Goal: Information Seeking & Learning: Learn about a topic

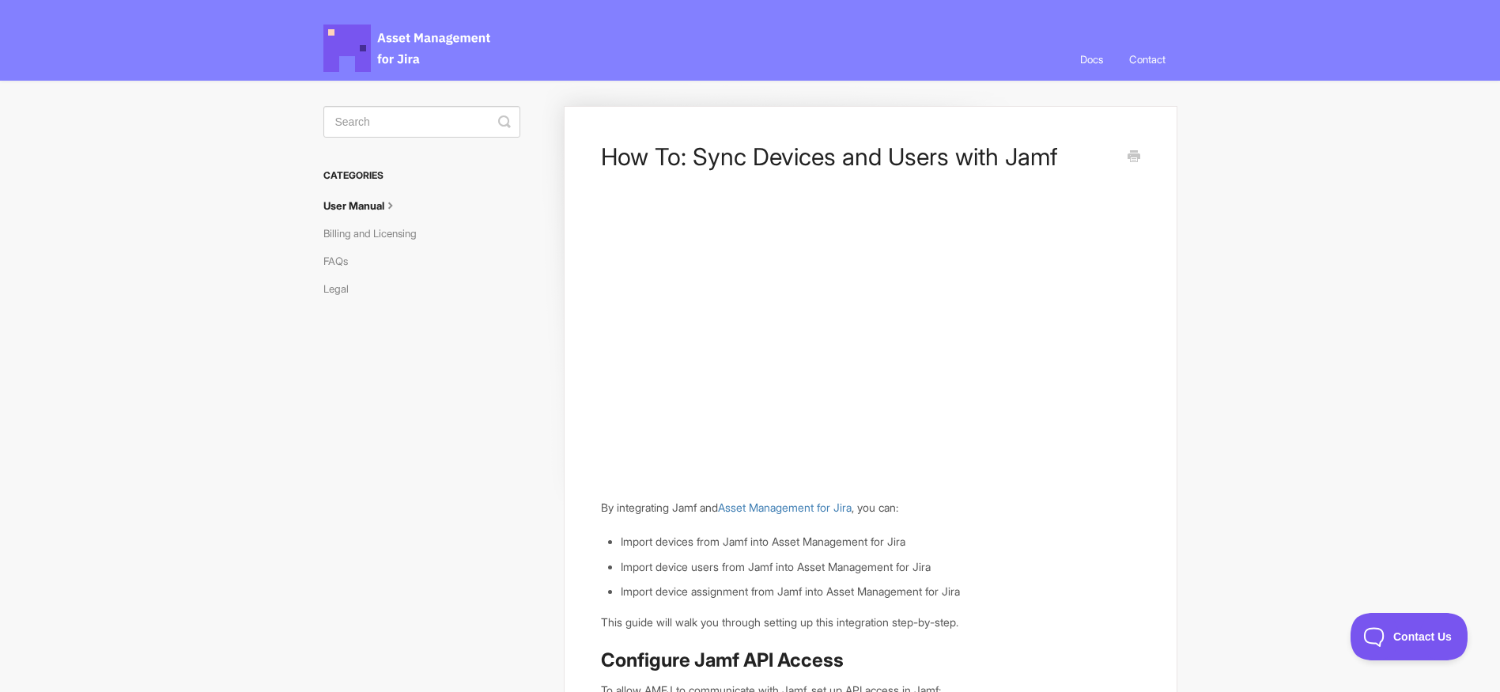
click at [364, 206] on link "User Manual" at bounding box center [366, 205] width 87 height 25
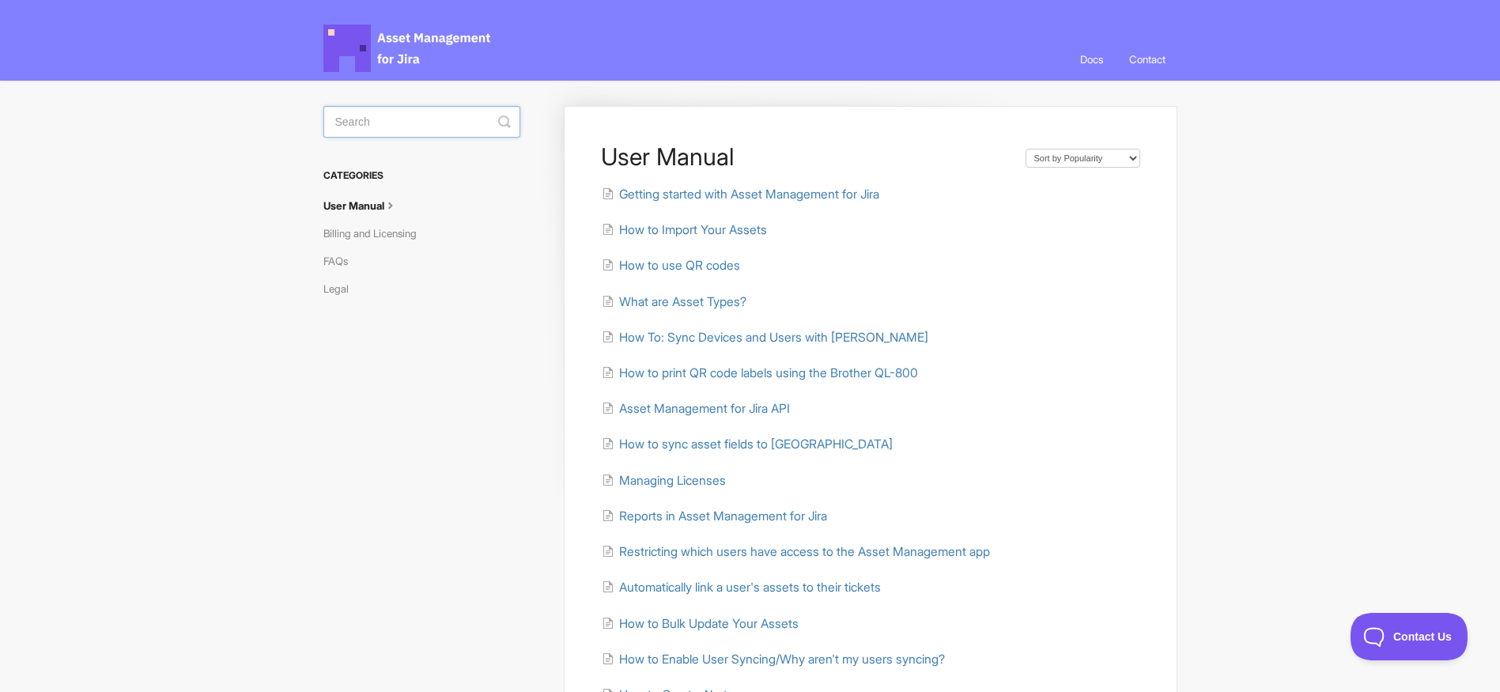
click at [393, 128] on input "Search" at bounding box center [421, 122] width 197 height 32
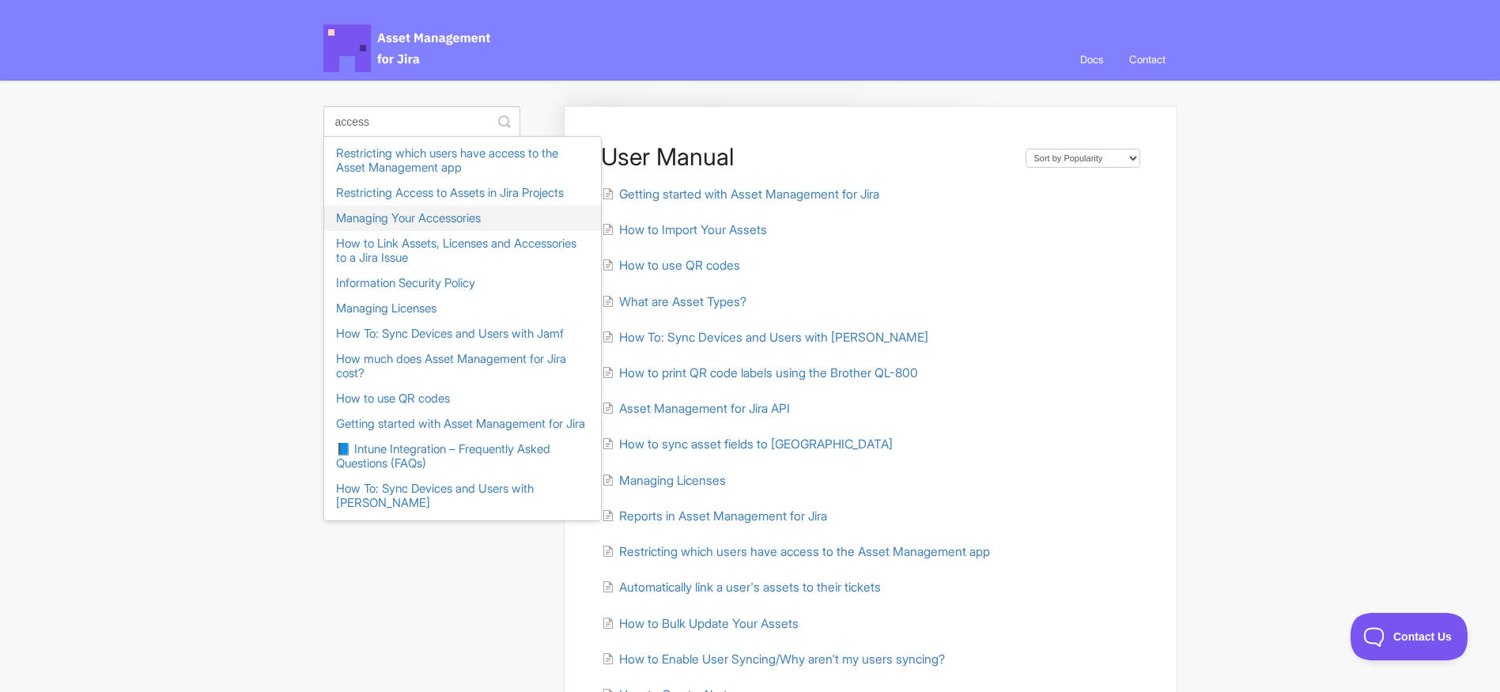
click at [407, 229] on link "Managing Your Accessories" at bounding box center [462, 218] width 277 height 25
click at [399, 124] on input "access" at bounding box center [421, 122] width 197 height 32
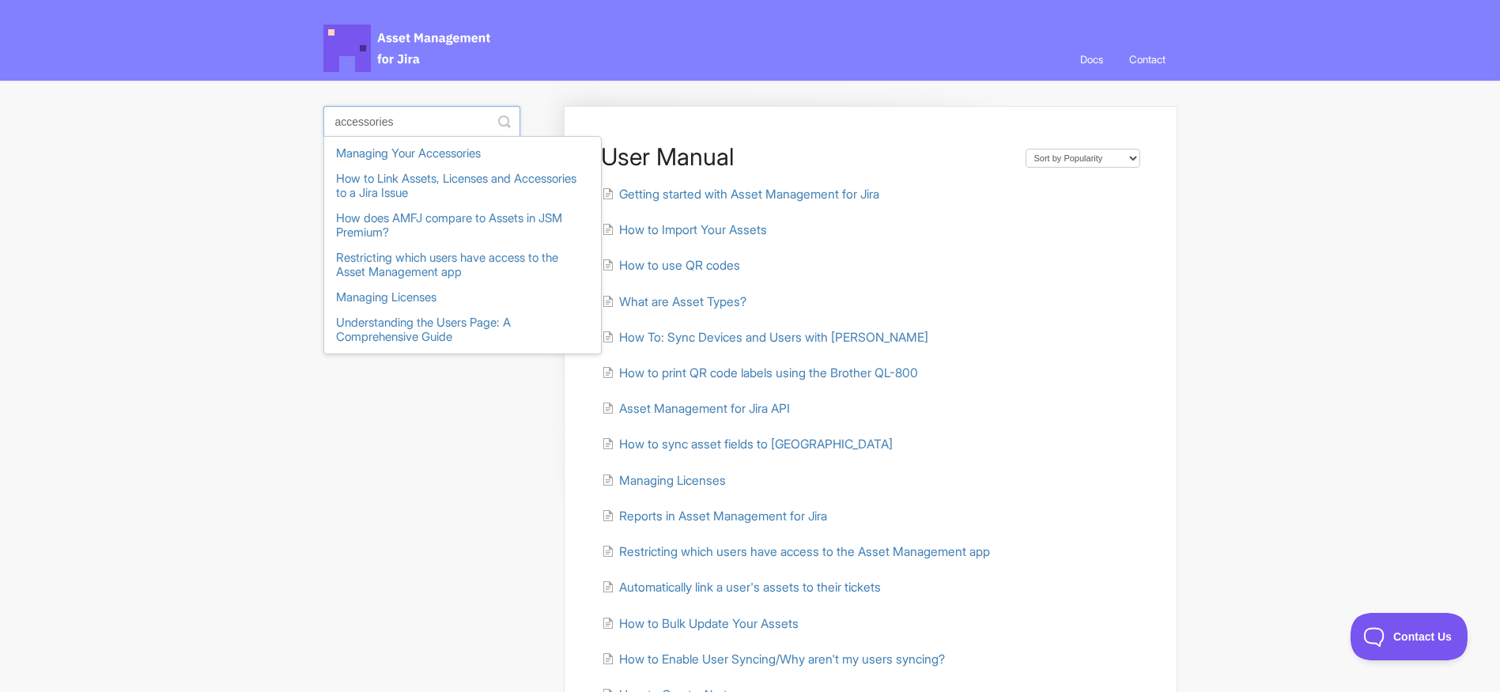
type input "accessories"
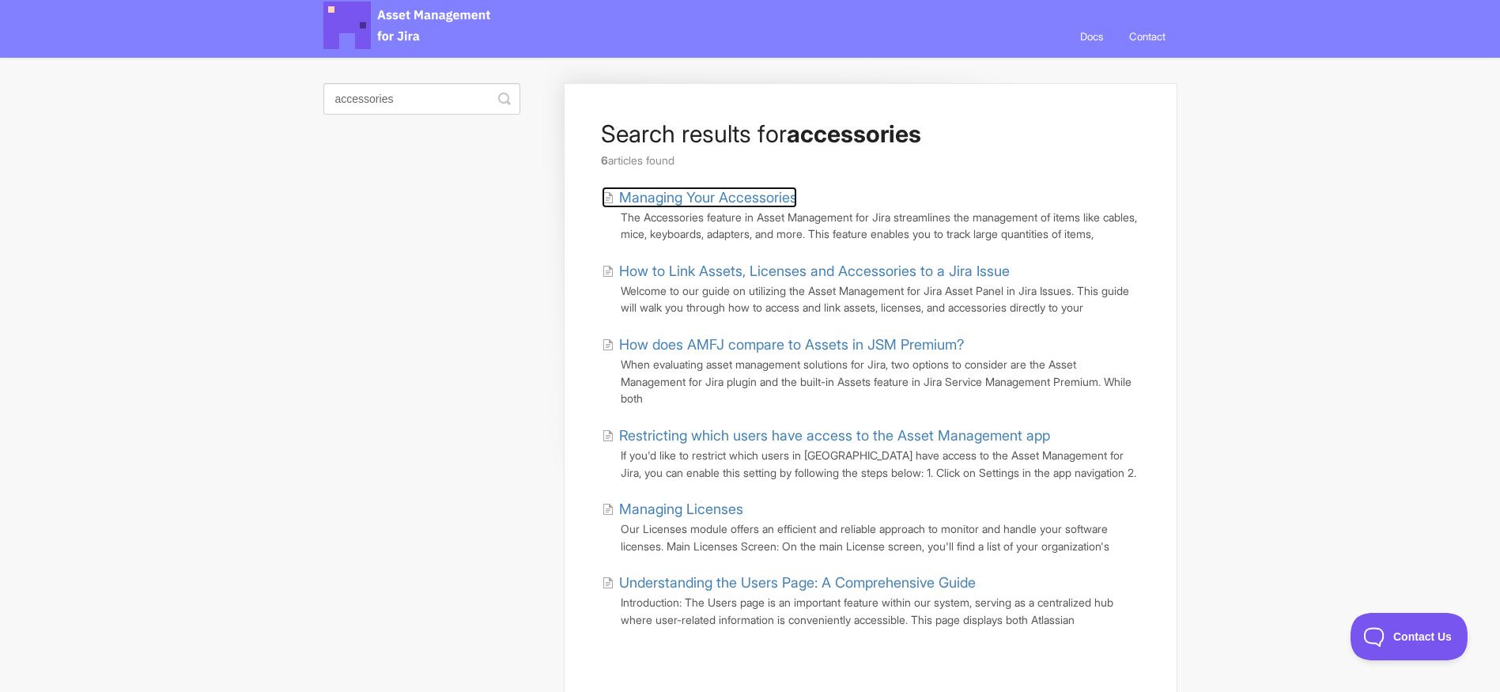
scroll to position [25, 0]
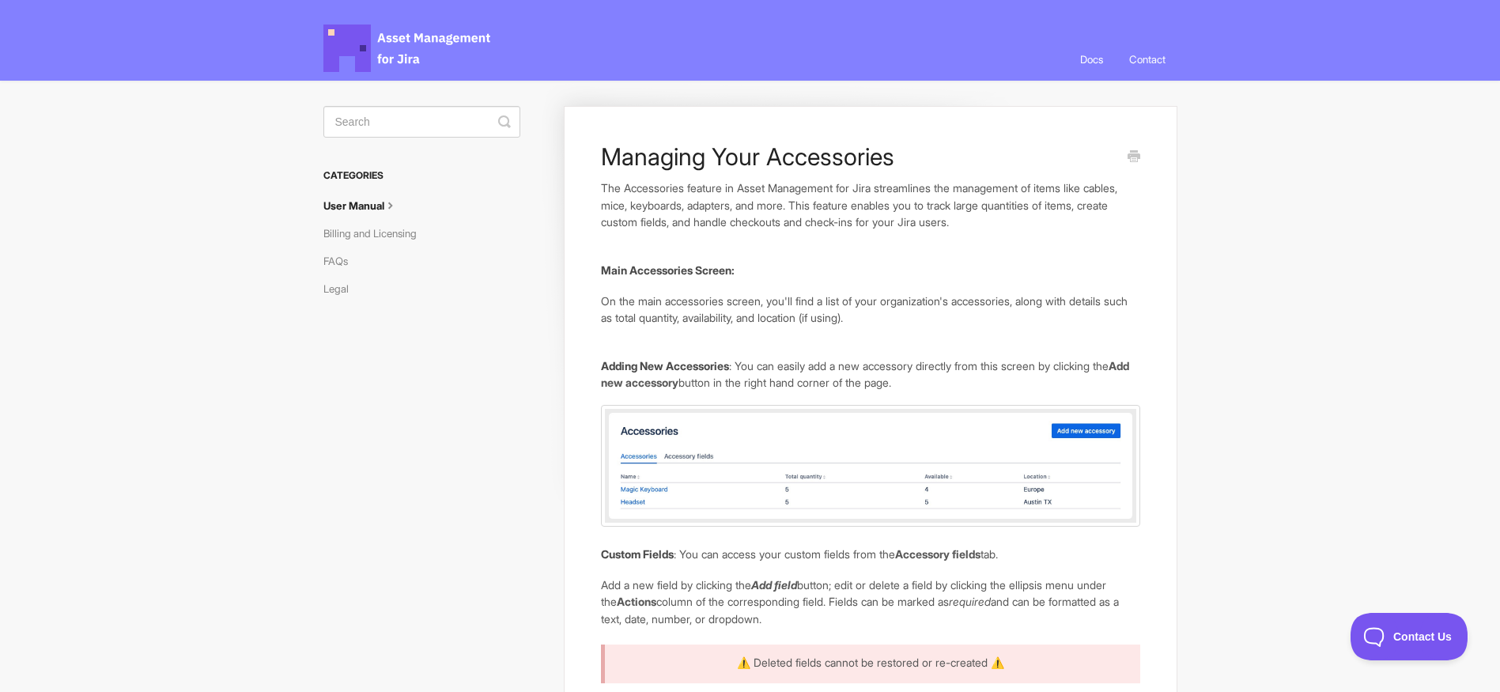
click at [1083, 58] on link "Docs" at bounding box center [1091, 59] width 47 height 43
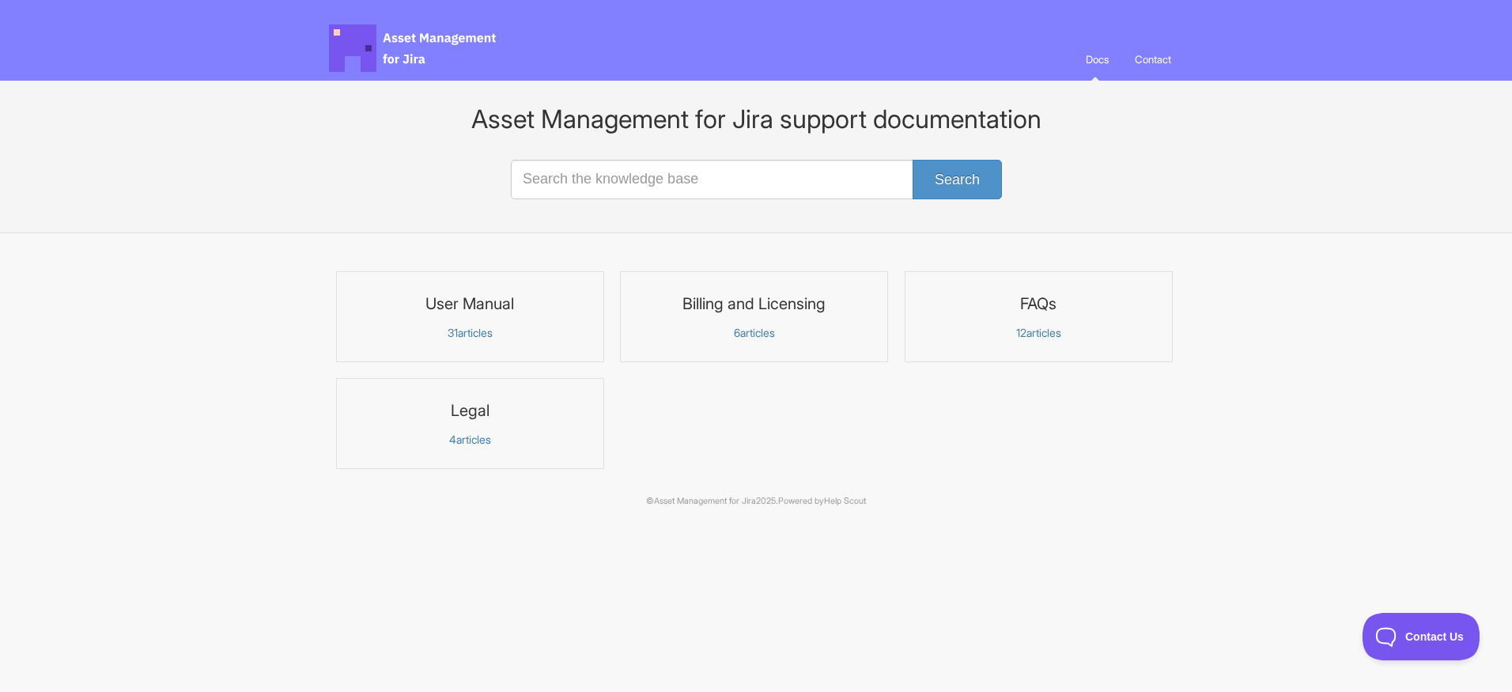
click at [455, 312] on h3 "User Manual" at bounding box center [470, 303] width 248 height 21
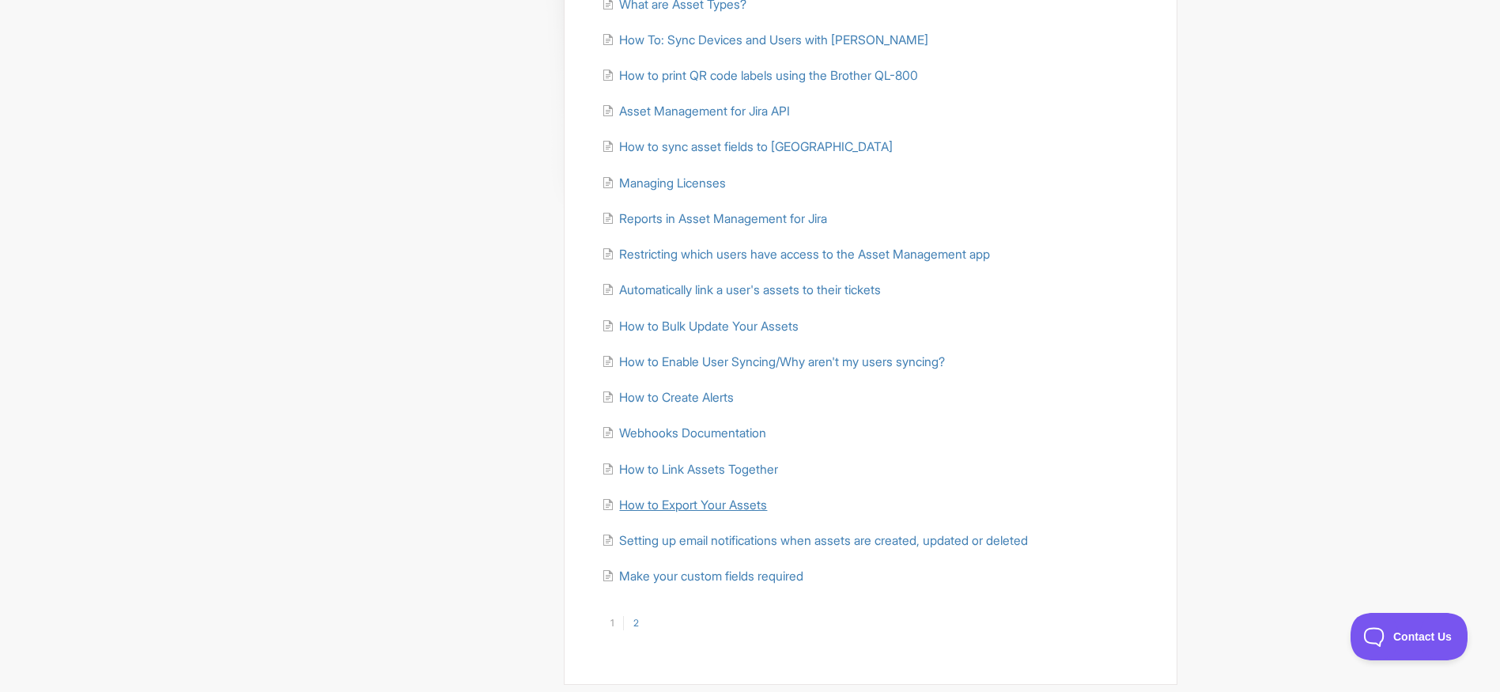
scroll to position [300, 0]
click at [643, 617] on link "2" at bounding box center [635, 621] width 25 height 14
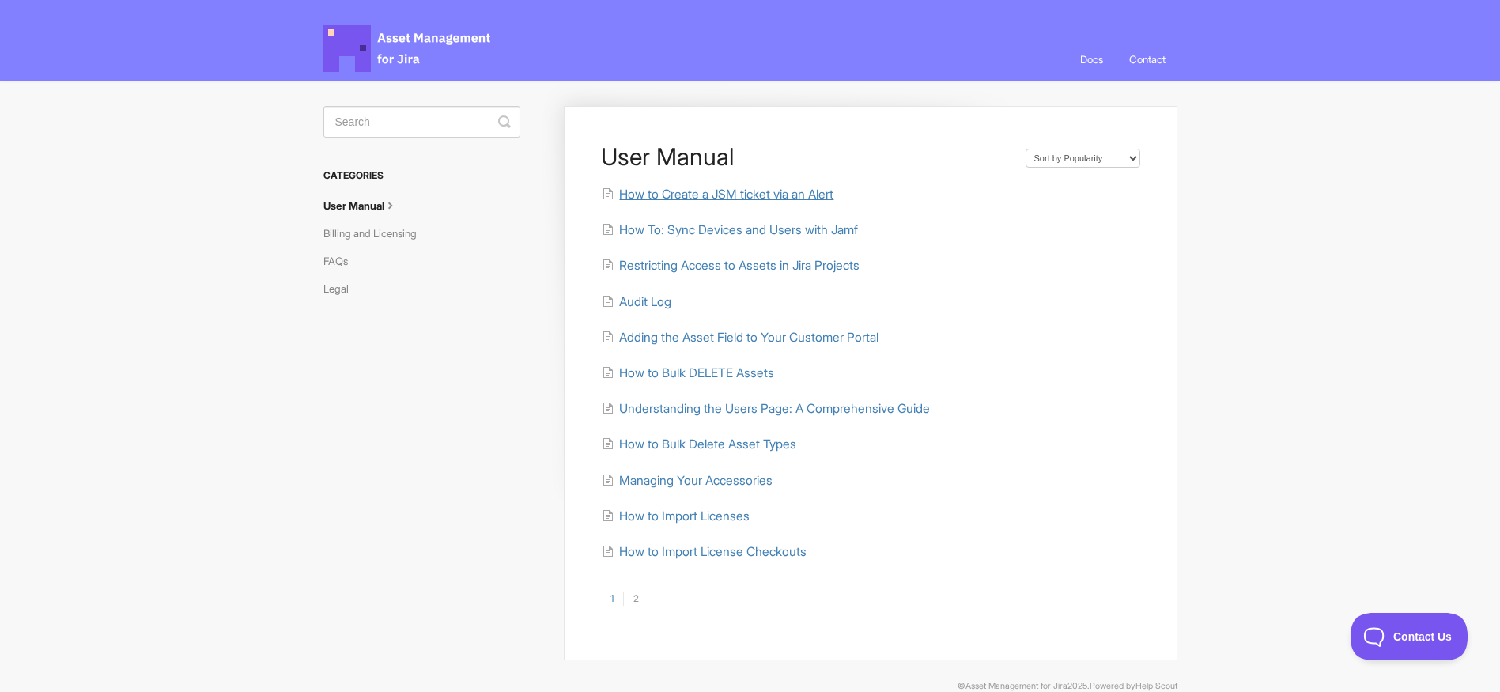
click at [773, 194] on span "How to Create a JSM ticket via an Alert" at bounding box center [726, 194] width 214 height 15
click at [744, 478] on span "Managing Your Accessories" at bounding box center [695, 480] width 153 height 15
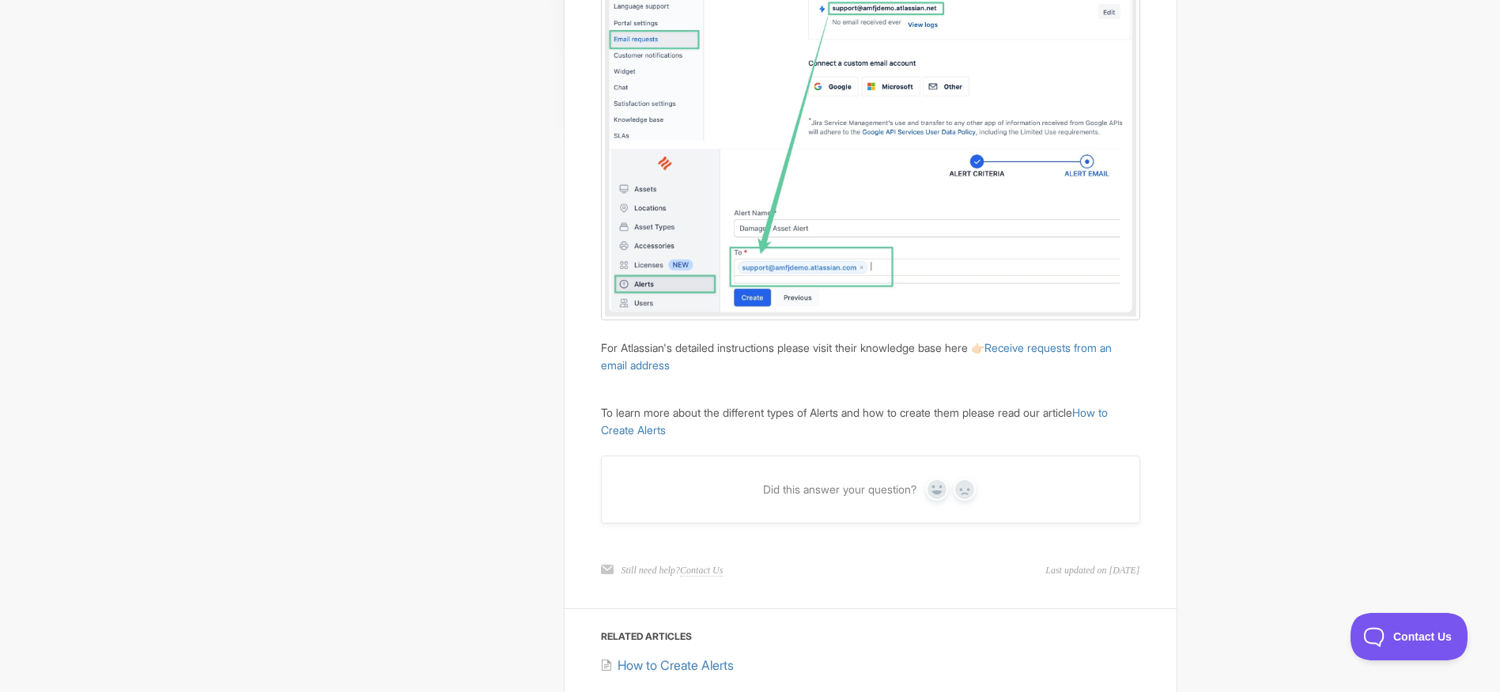
scroll to position [433, 0]
